Goal: Task Accomplishment & Management: Use online tool/utility

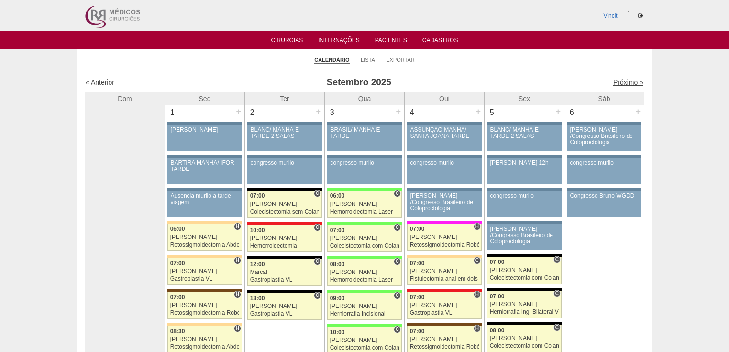
click at [618, 85] on link "Próximo »" at bounding box center [628, 82] width 30 height 8
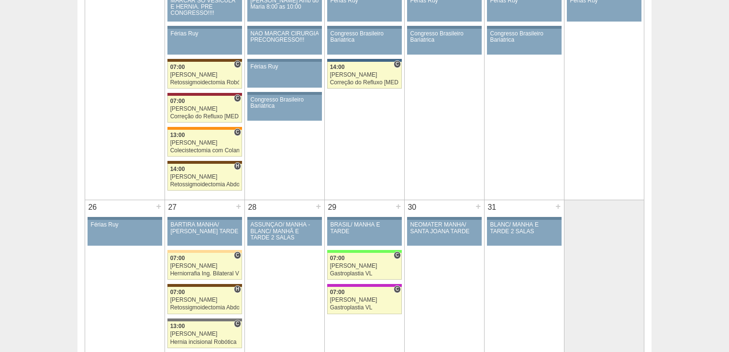
scroll to position [765, 0]
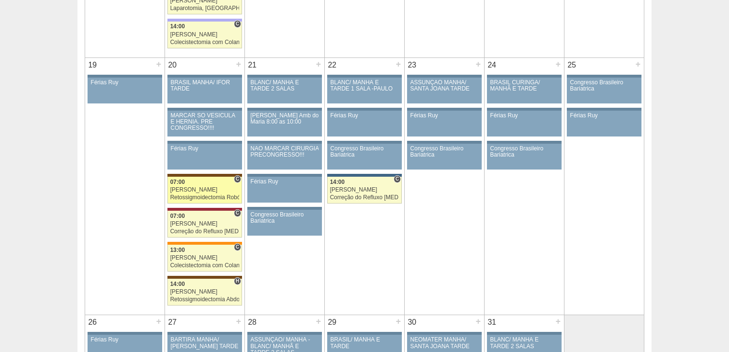
click at [189, 190] on link "88728 Vincit C 07:00 Luiz Guilherme Retossigmoidectomia Robótica Hospital Santa…" at bounding box center [204, 190] width 75 height 27
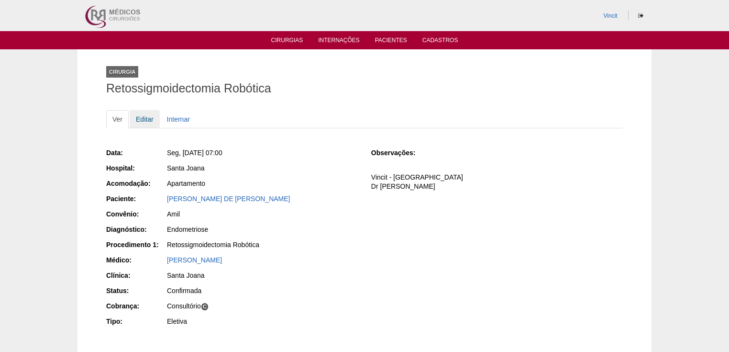
click at [146, 116] on link "Editar" at bounding box center [145, 119] width 30 height 18
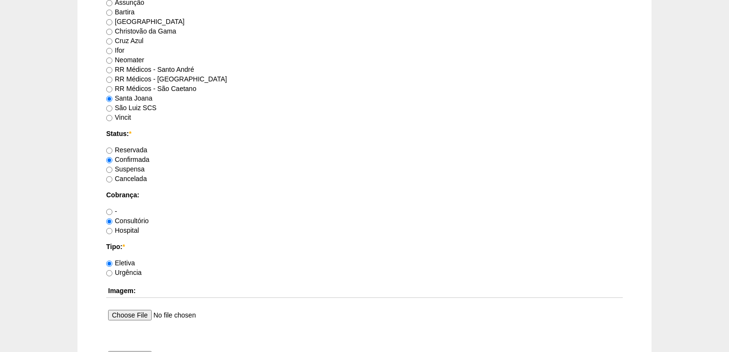
scroll to position [804, 0]
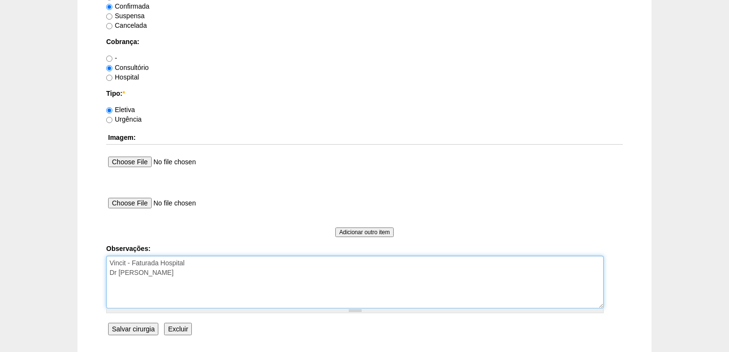
click at [195, 271] on textarea "Vincit - Faturada Hospital Dr André - Sego - Faturada" at bounding box center [354, 281] width 497 height 53
type textarea "Vincit - Faturada Hospital Dr André - Sego - Faturada autorizada."
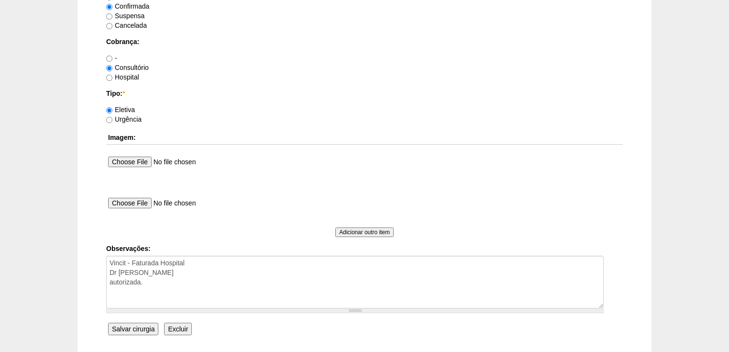
click at [141, 326] on input "Salvar cirurgia" at bounding box center [133, 328] width 50 height 12
